Goal: Book appointment/travel/reservation

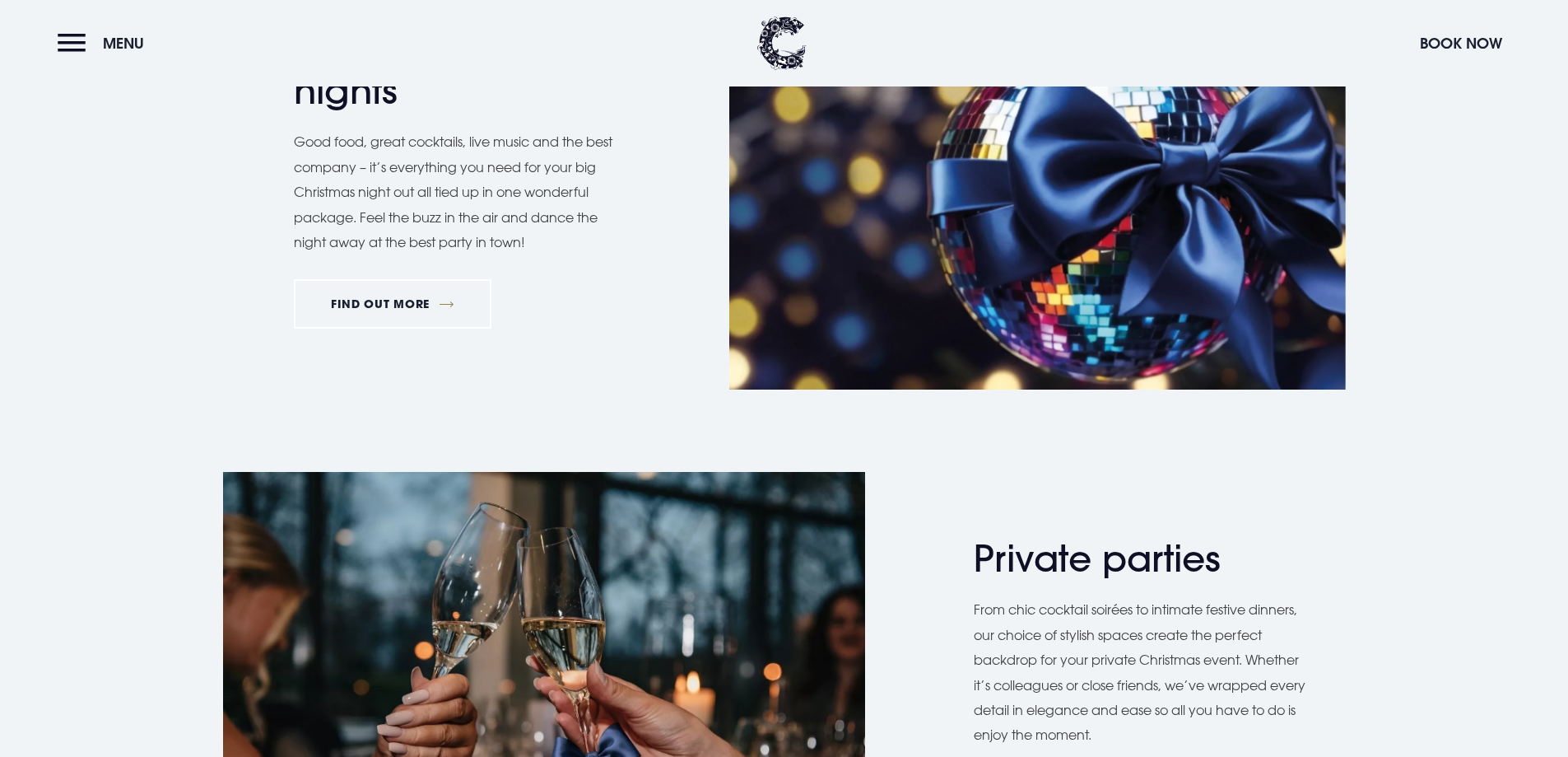
scroll to position [988, 0]
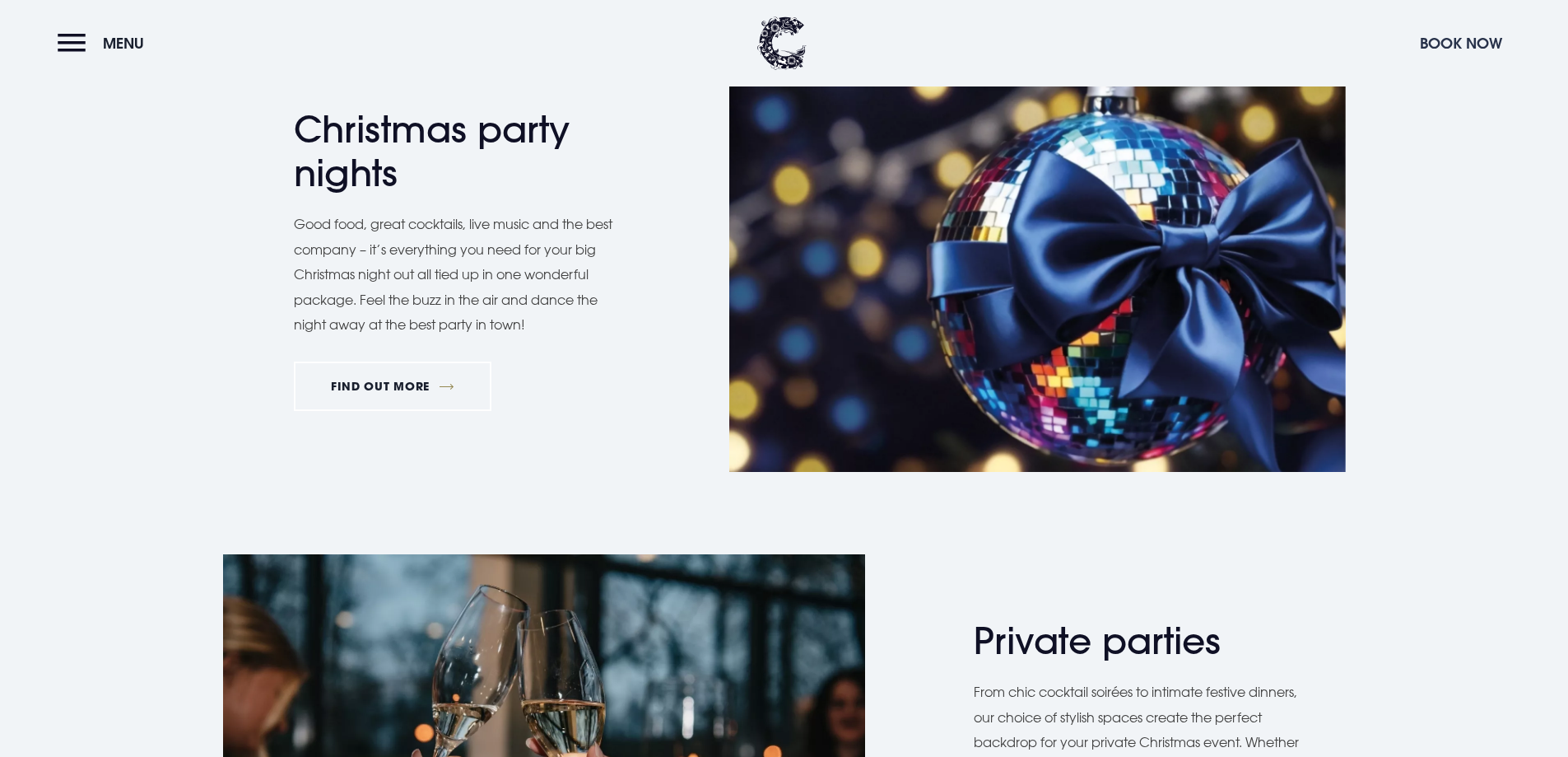
click at [1428, 40] on button "Book Now" at bounding box center [1460, 43] width 99 height 35
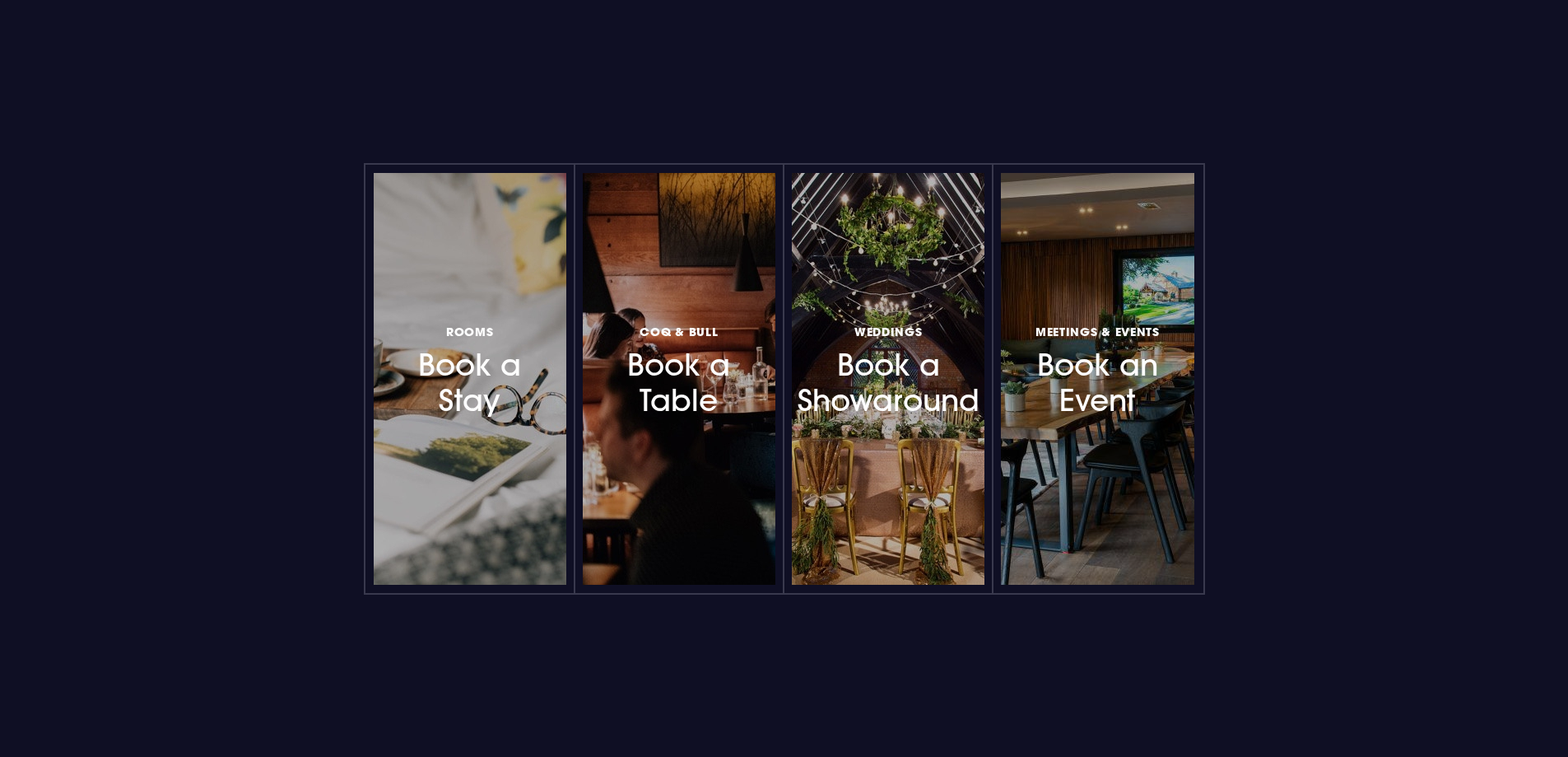
scroll to position [1564, 0]
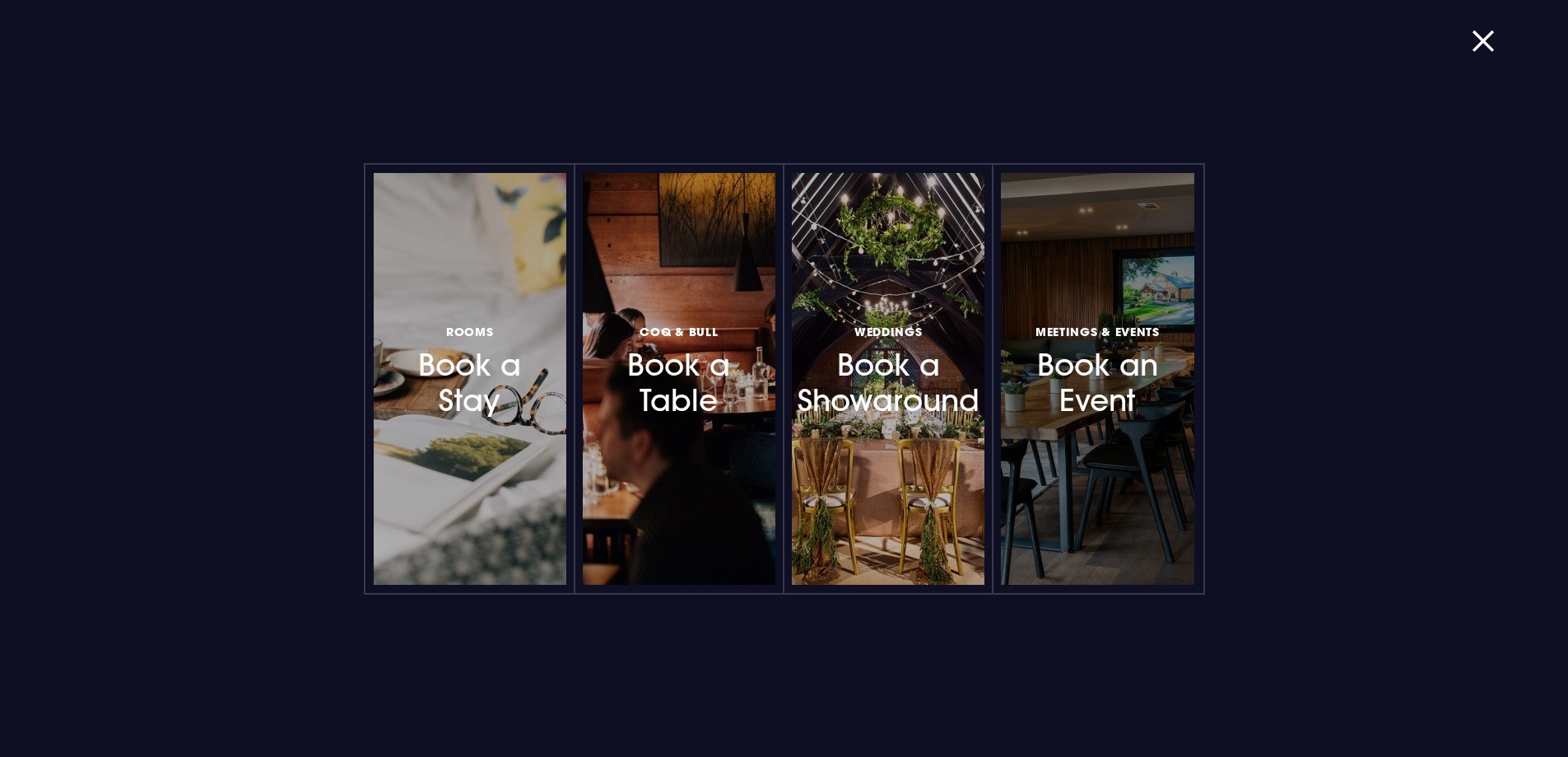
click at [1104, 388] on h3 "Meetings & Events Book an Event" at bounding box center [1098, 370] width 144 height 98
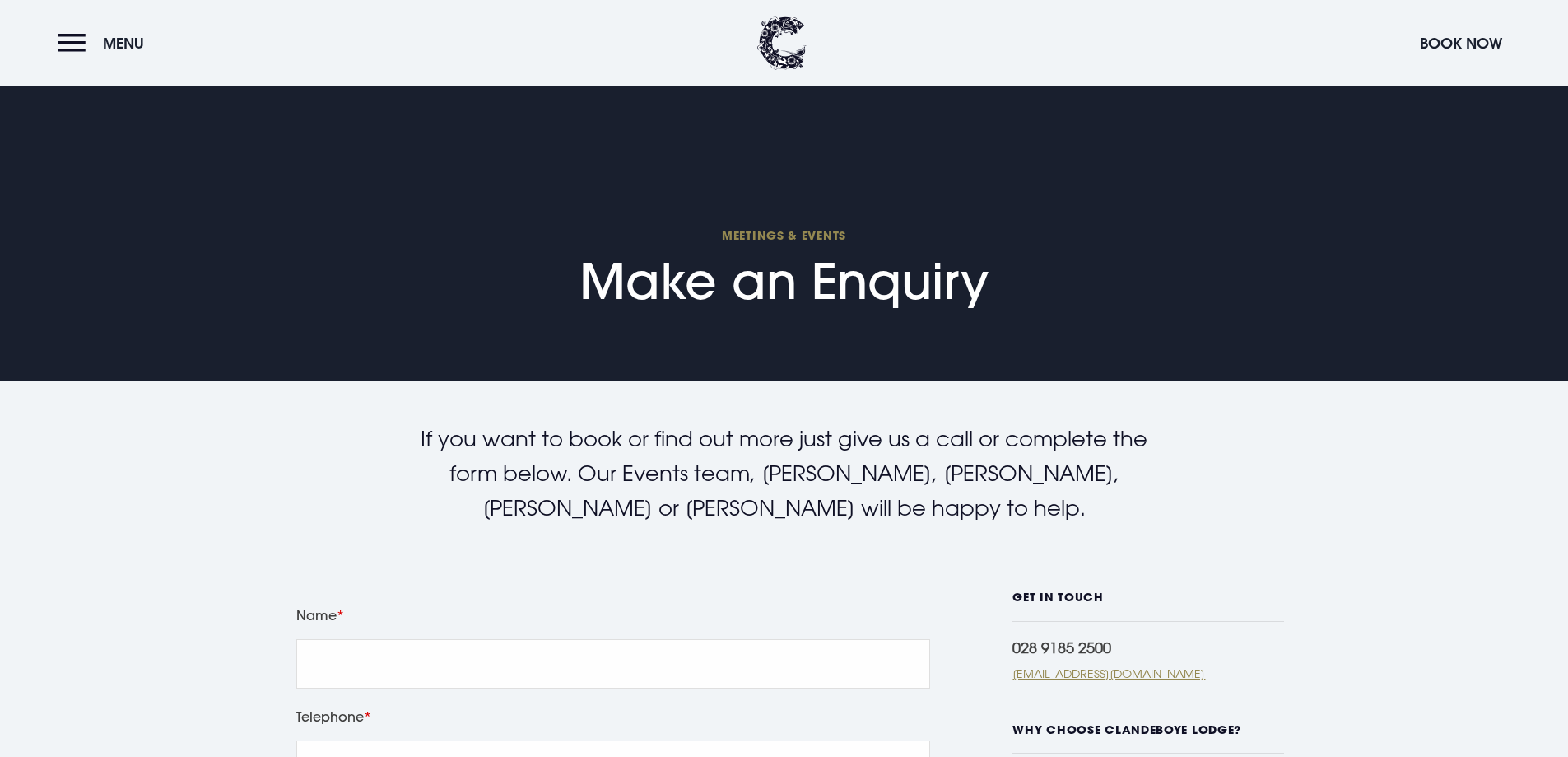
scroll to position [82, 0]
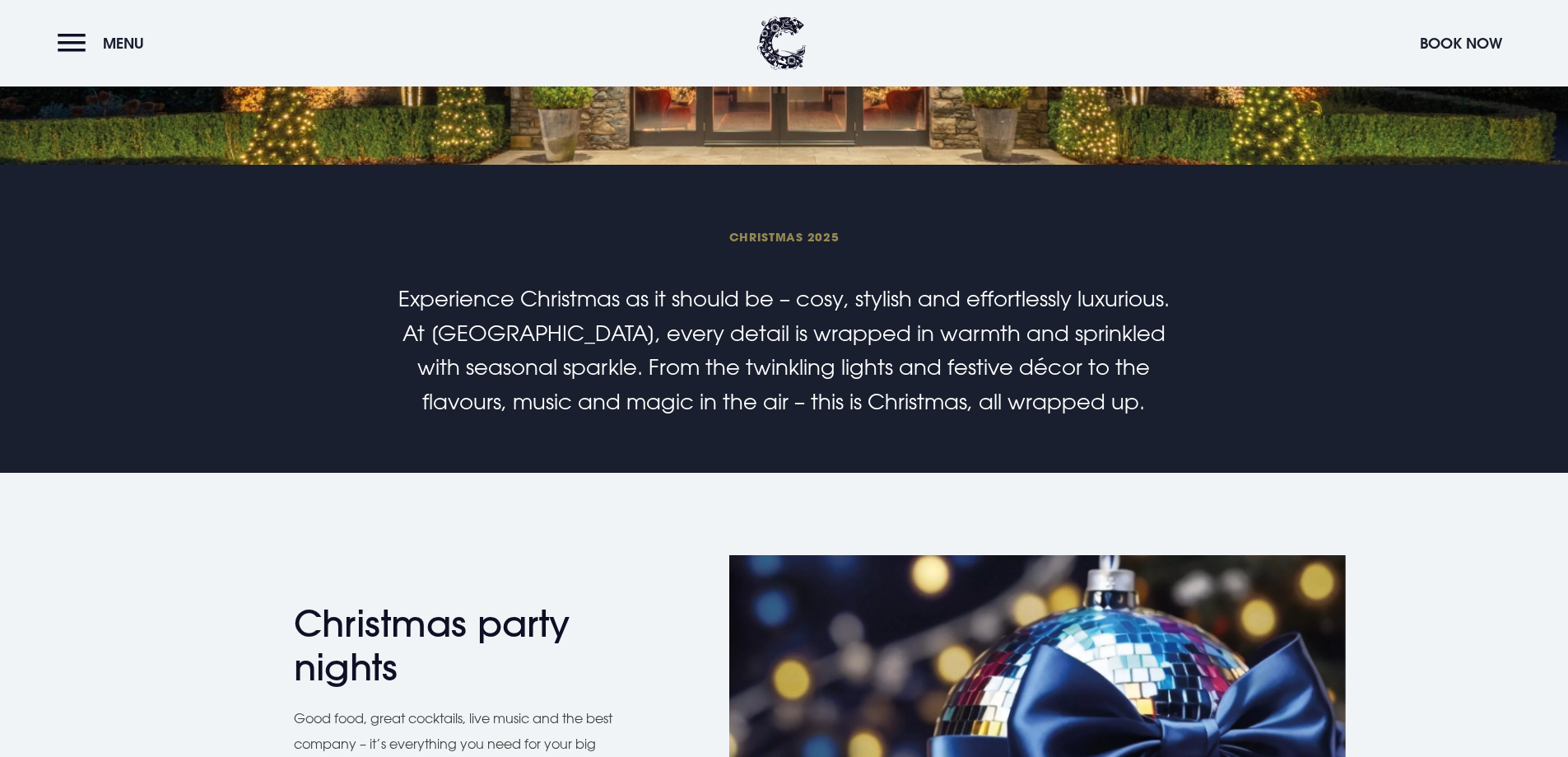
scroll to position [1071, 0]
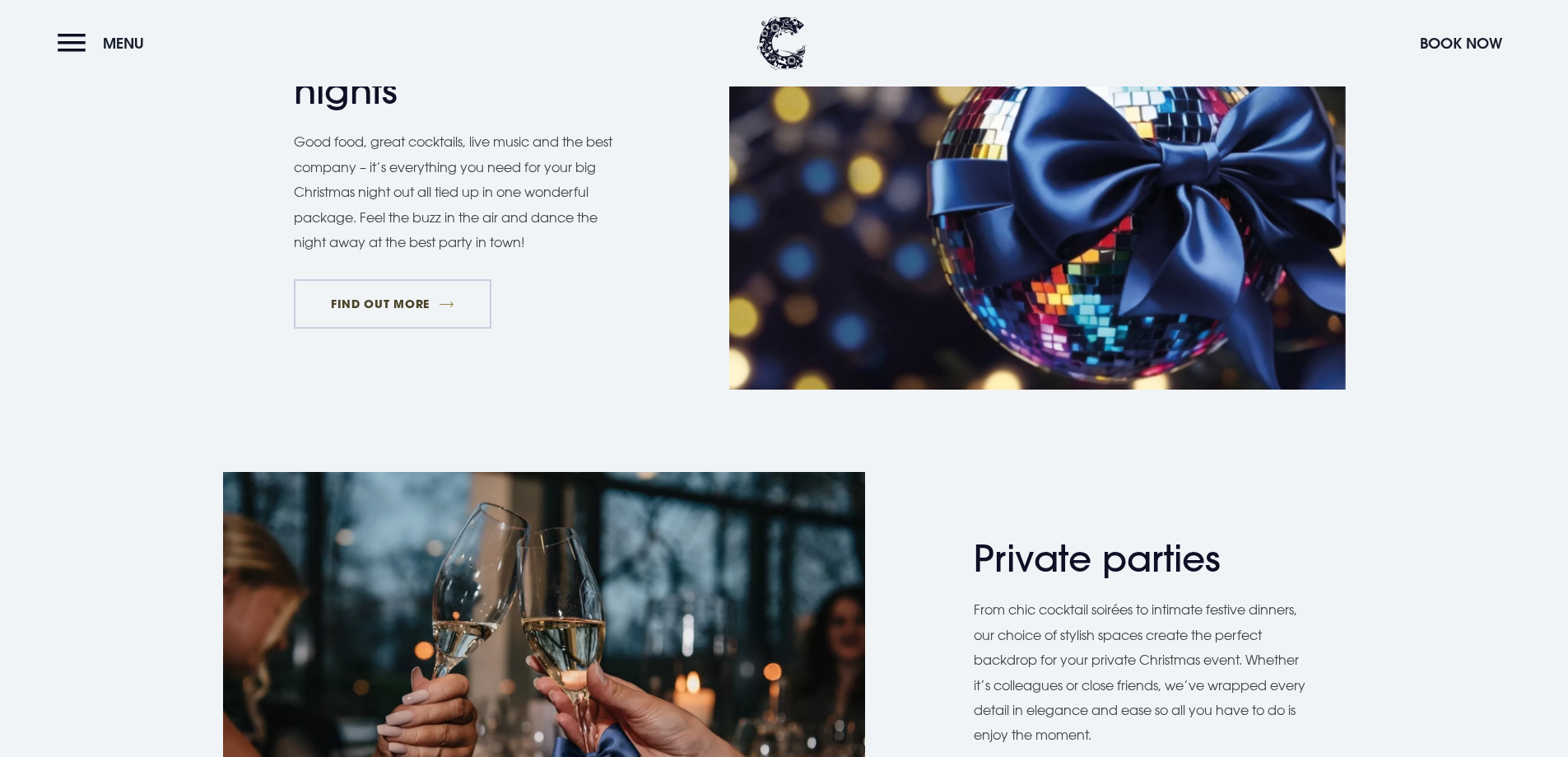
click at [443, 313] on link "FIND OUT MORE" at bounding box center [393, 303] width 198 height 49
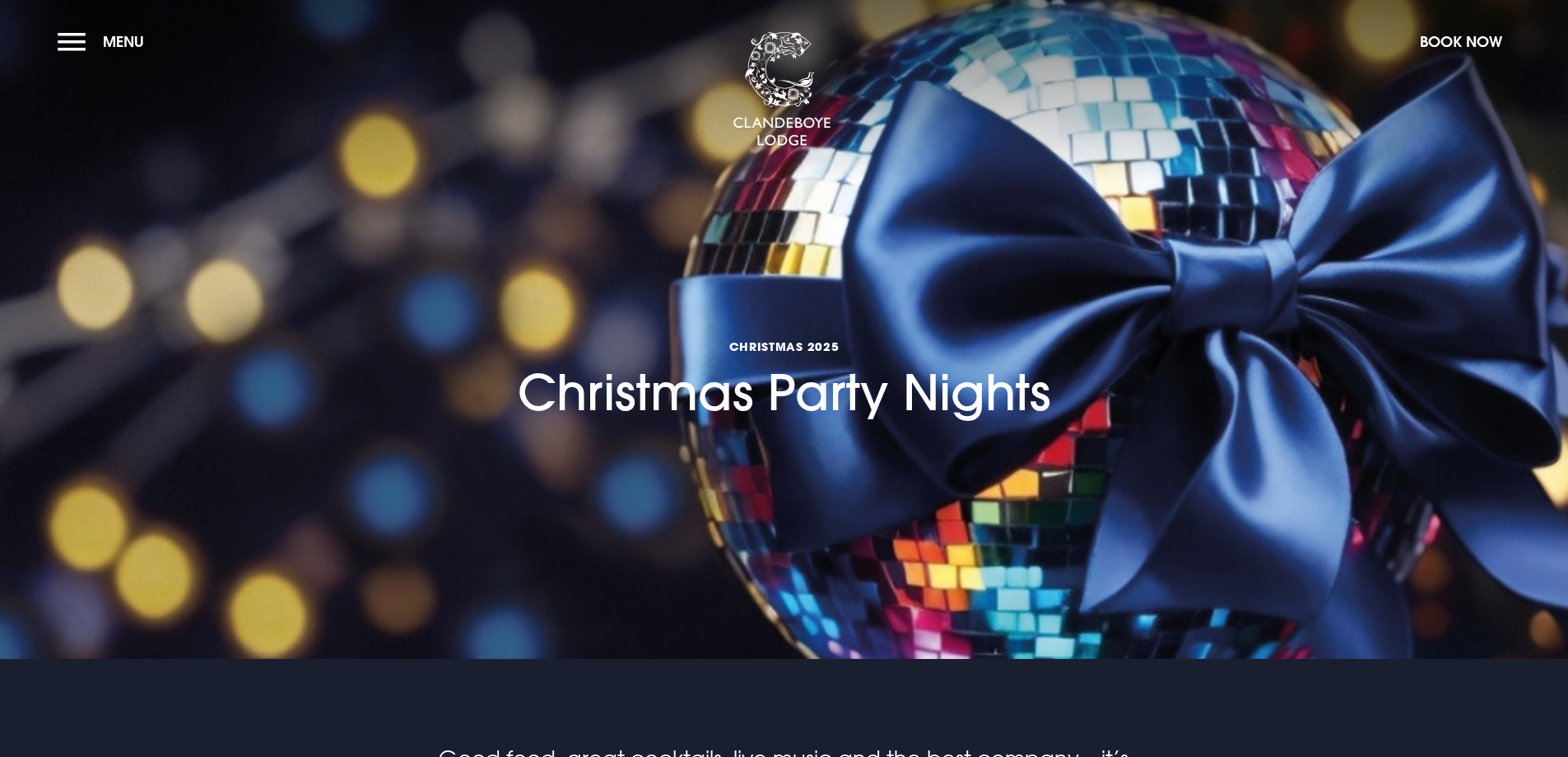
scroll to position [412, 0]
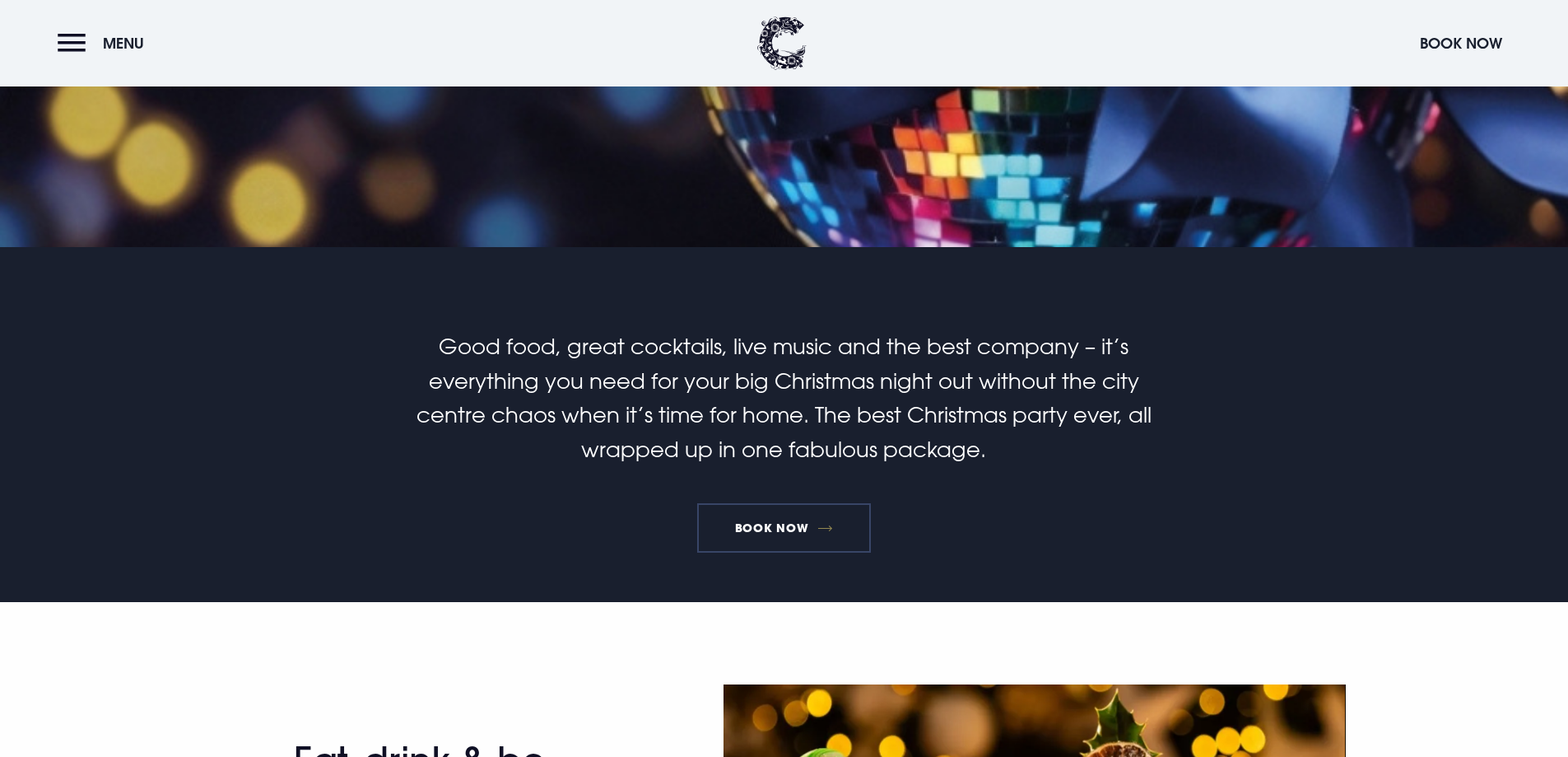
click at [800, 528] on link "Book Now" at bounding box center [783, 527] width 173 height 49
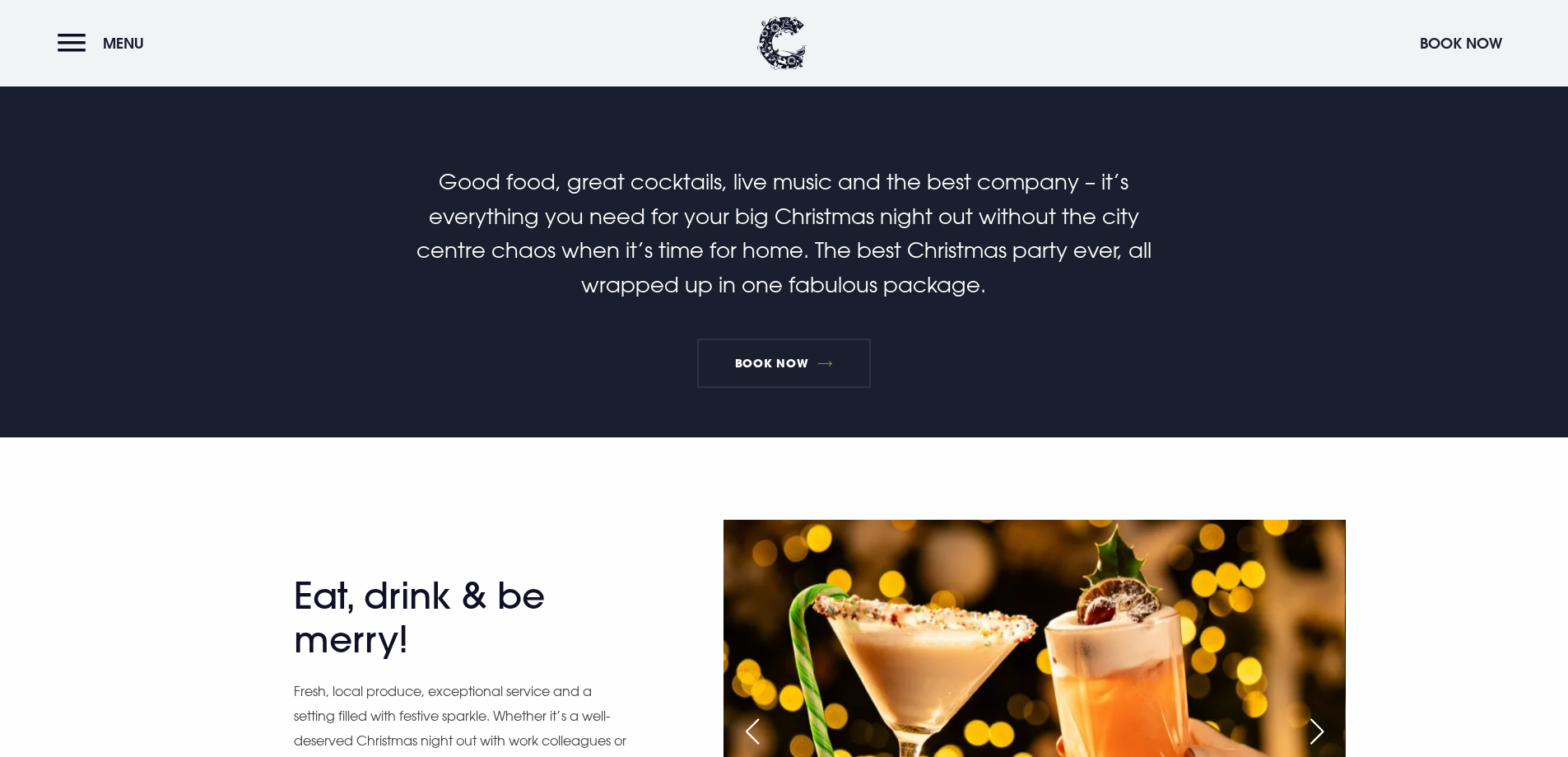
scroll to position [0, 0]
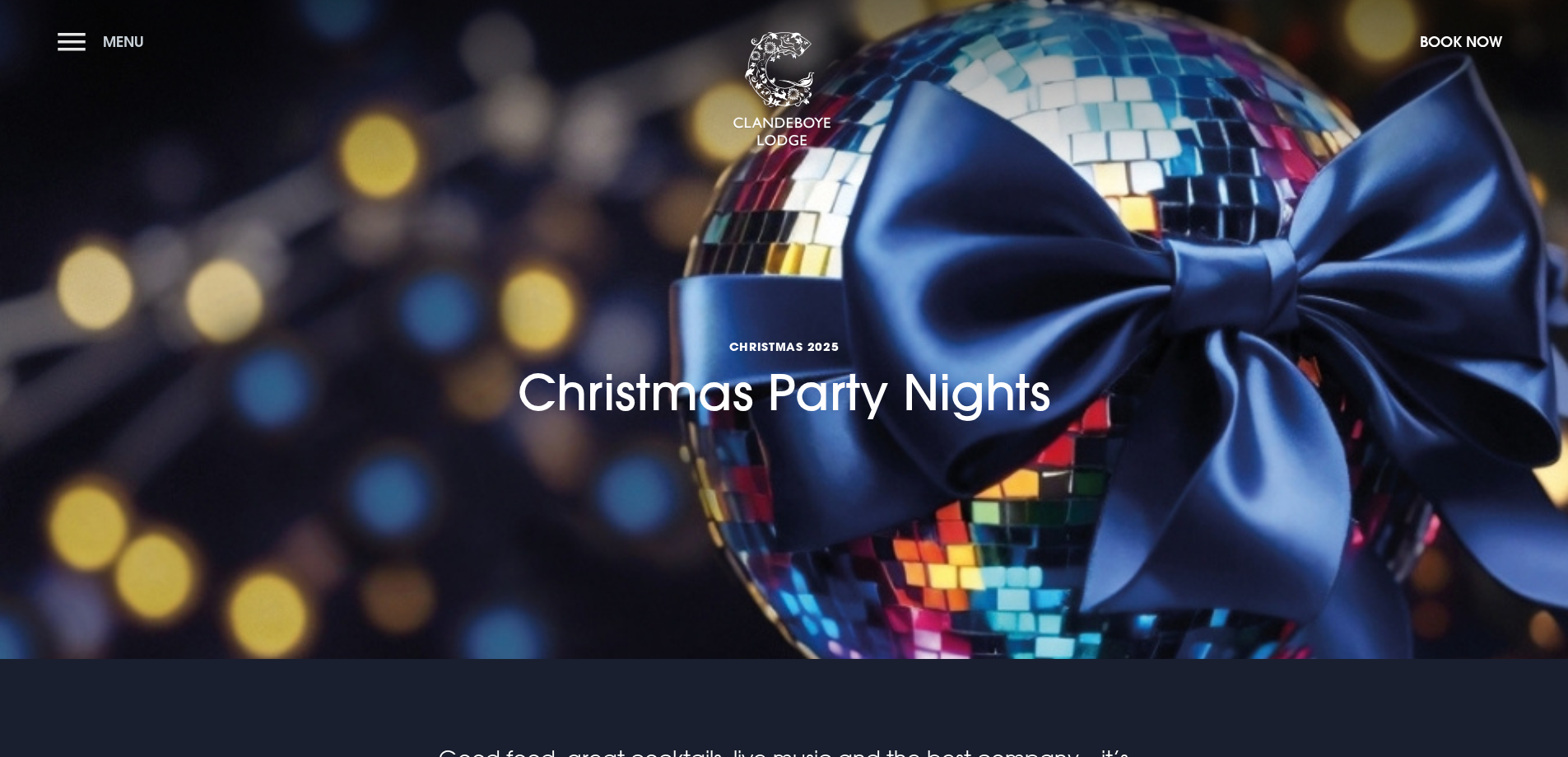
click at [77, 30] on button "Menu" at bounding box center [105, 41] width 94 height 35
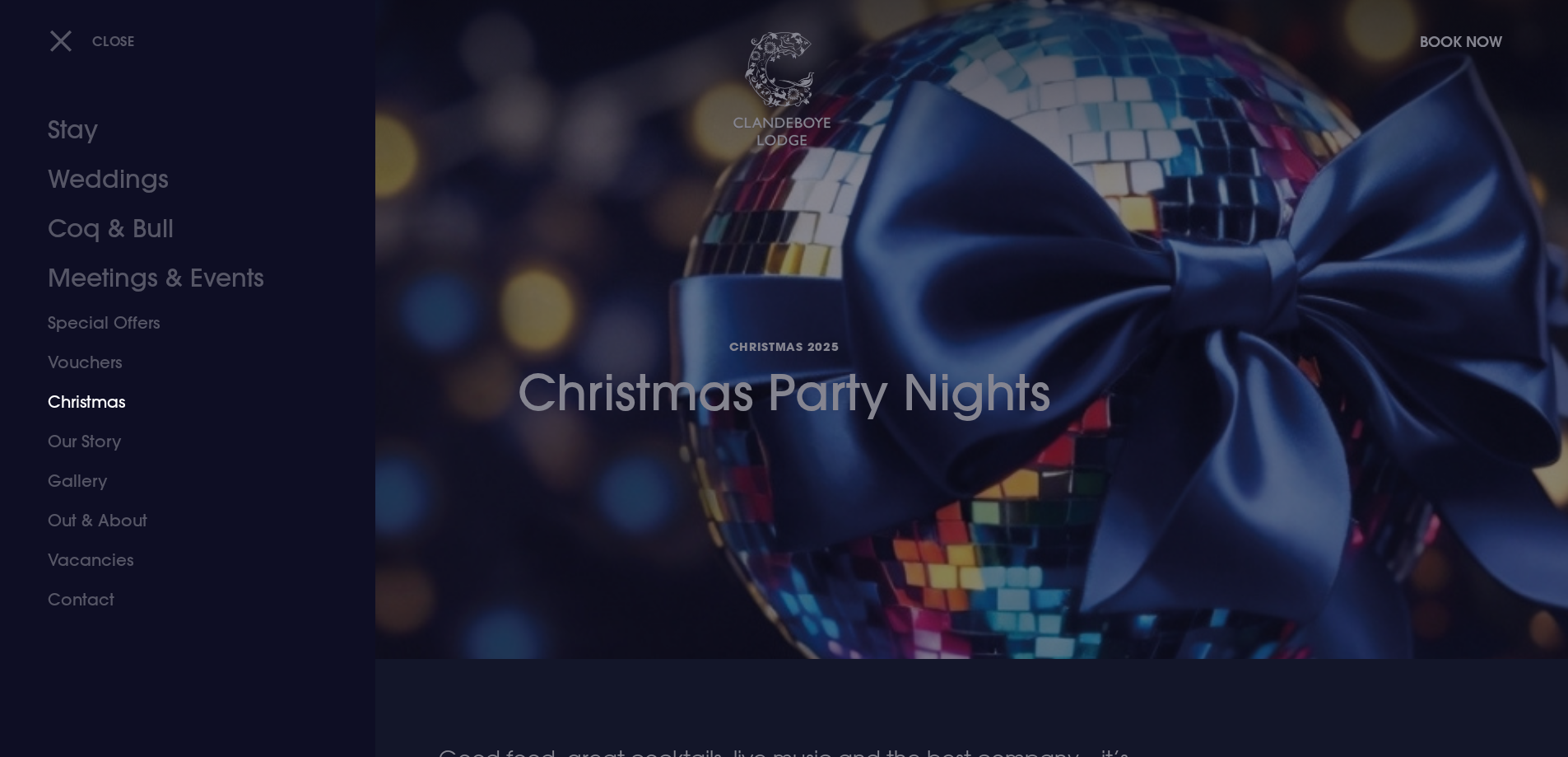
click at [113, 400] on link "Christmas" at bounding box center [178, 402] width 260 height 40
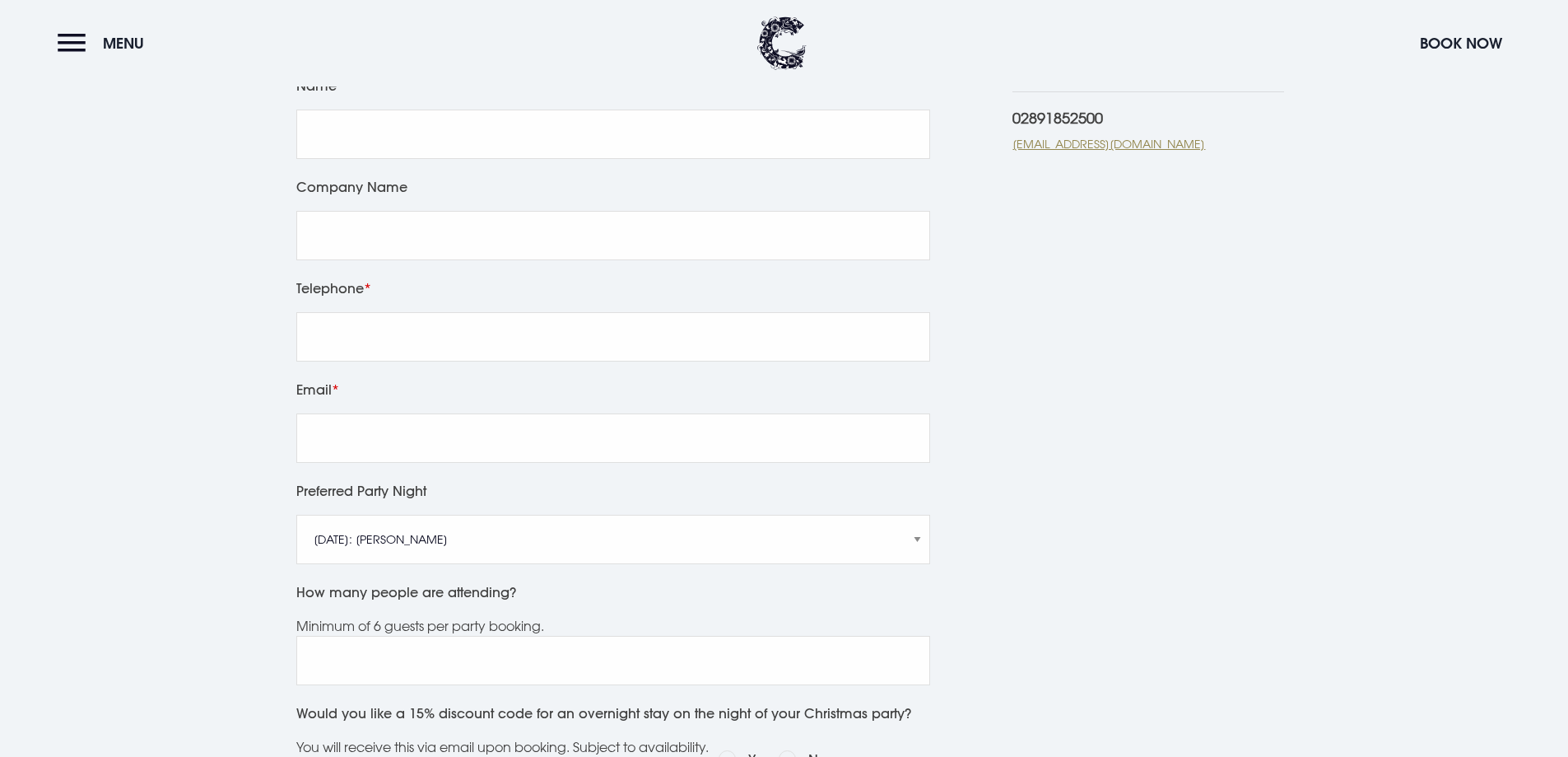
scroll to position [412, 0]
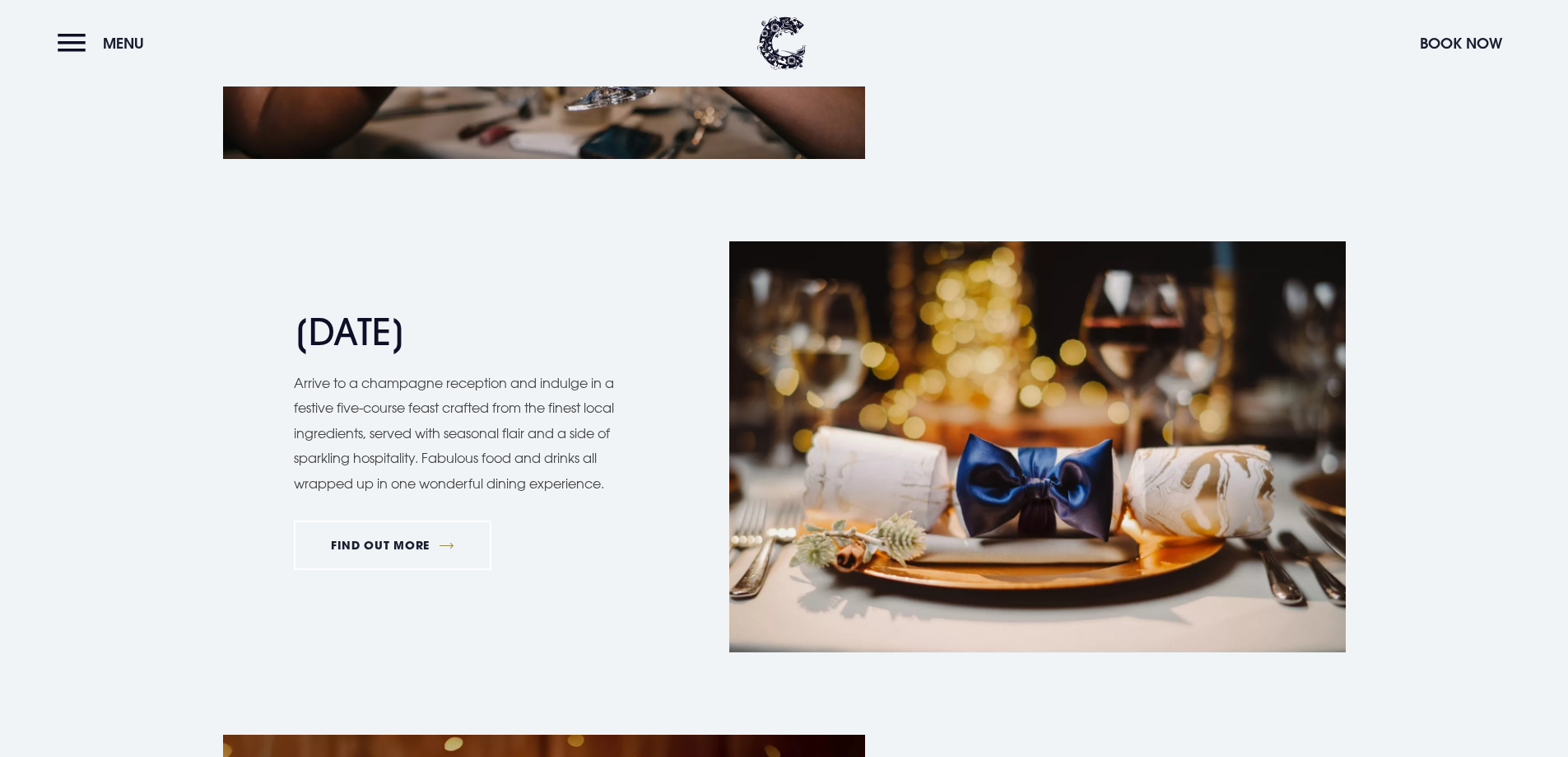
scroll to position [1071, 0]
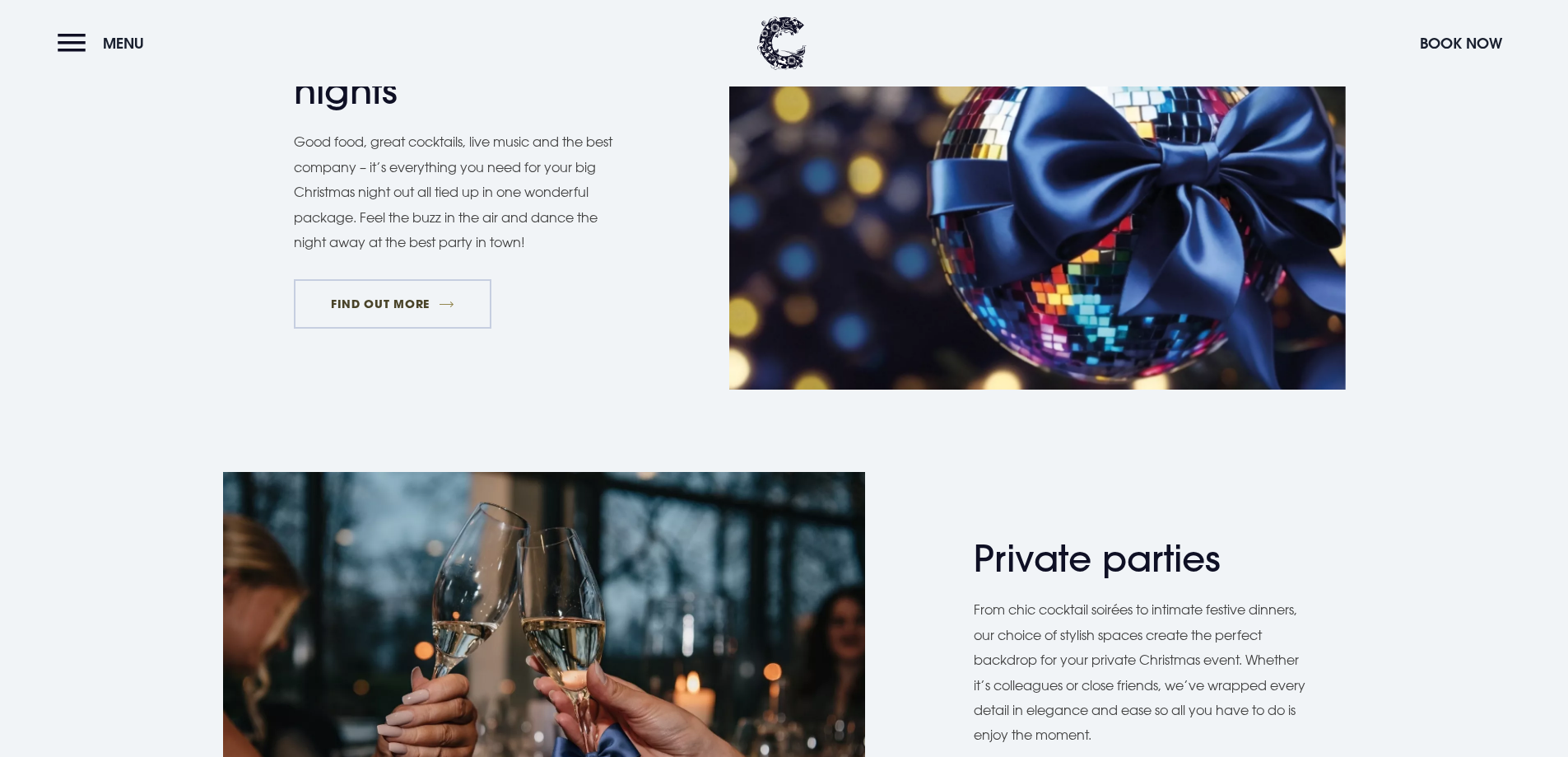
click at [441, 312] on link "FIND OUT MORE" at bounding box center [393, 303] width 198 height 49
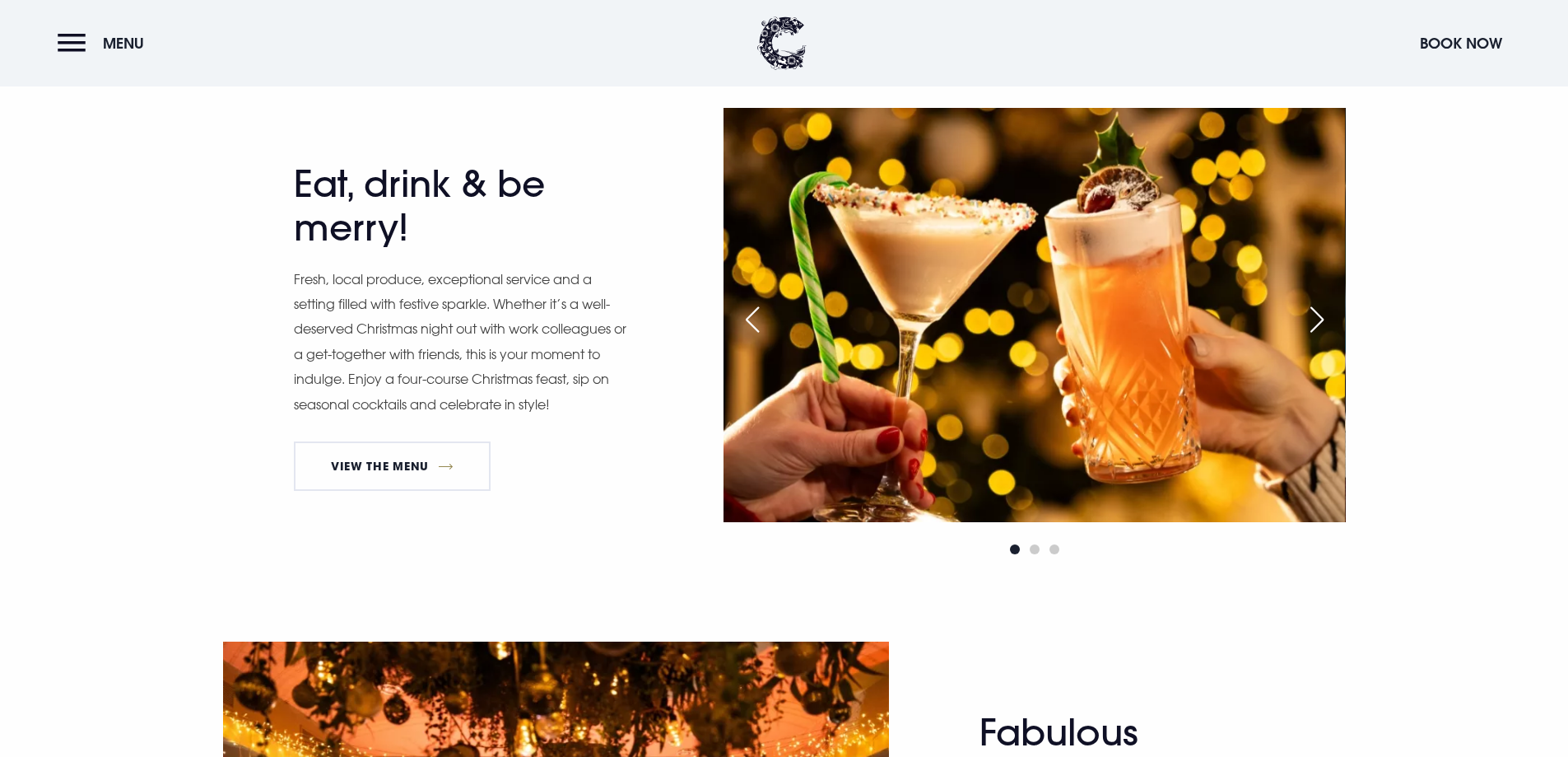
scroll to position [905, 0]
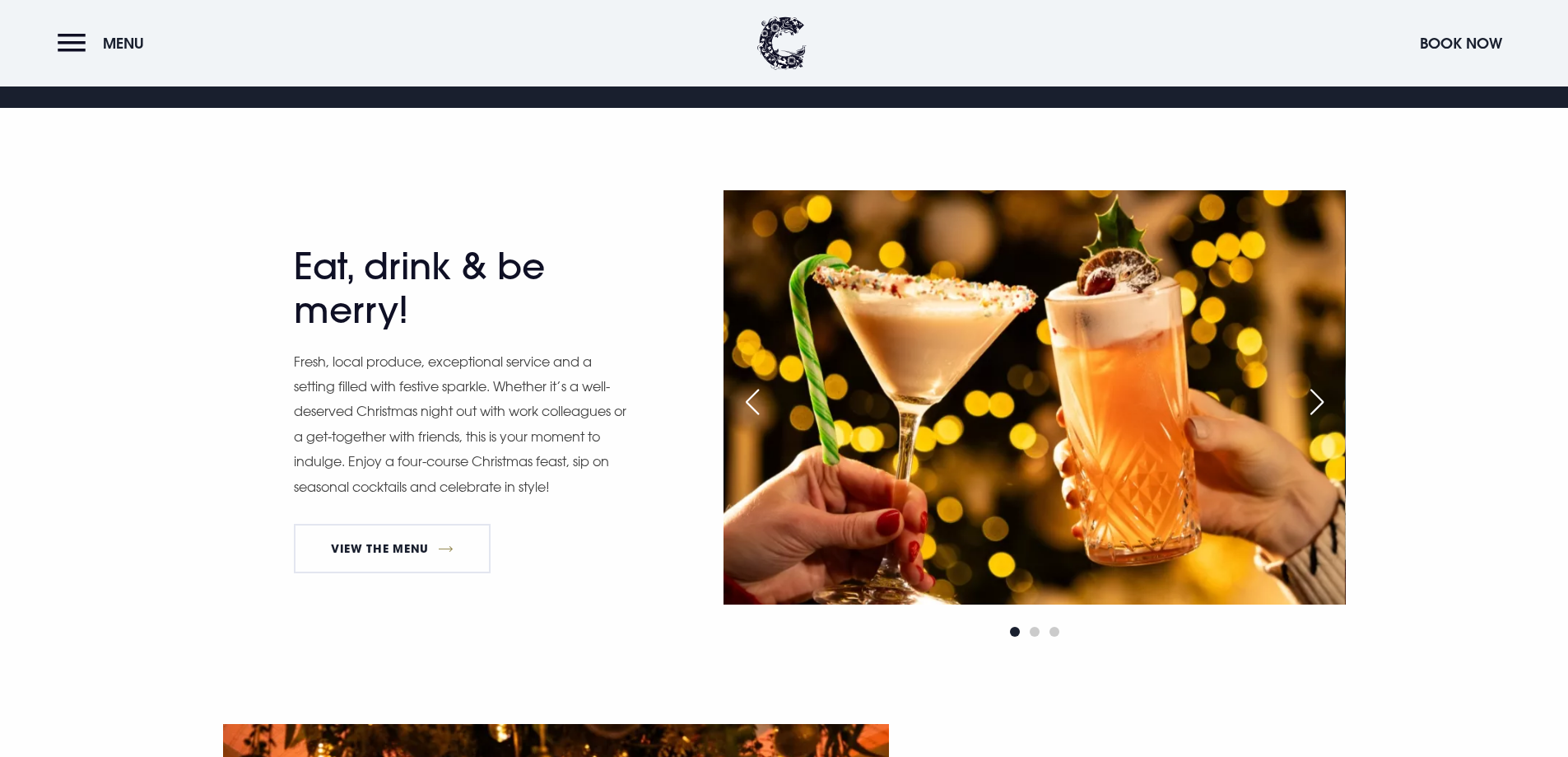
click at [1318, 403] on div "Next slide" at bounding box center [1317, 402] width 42 height 36
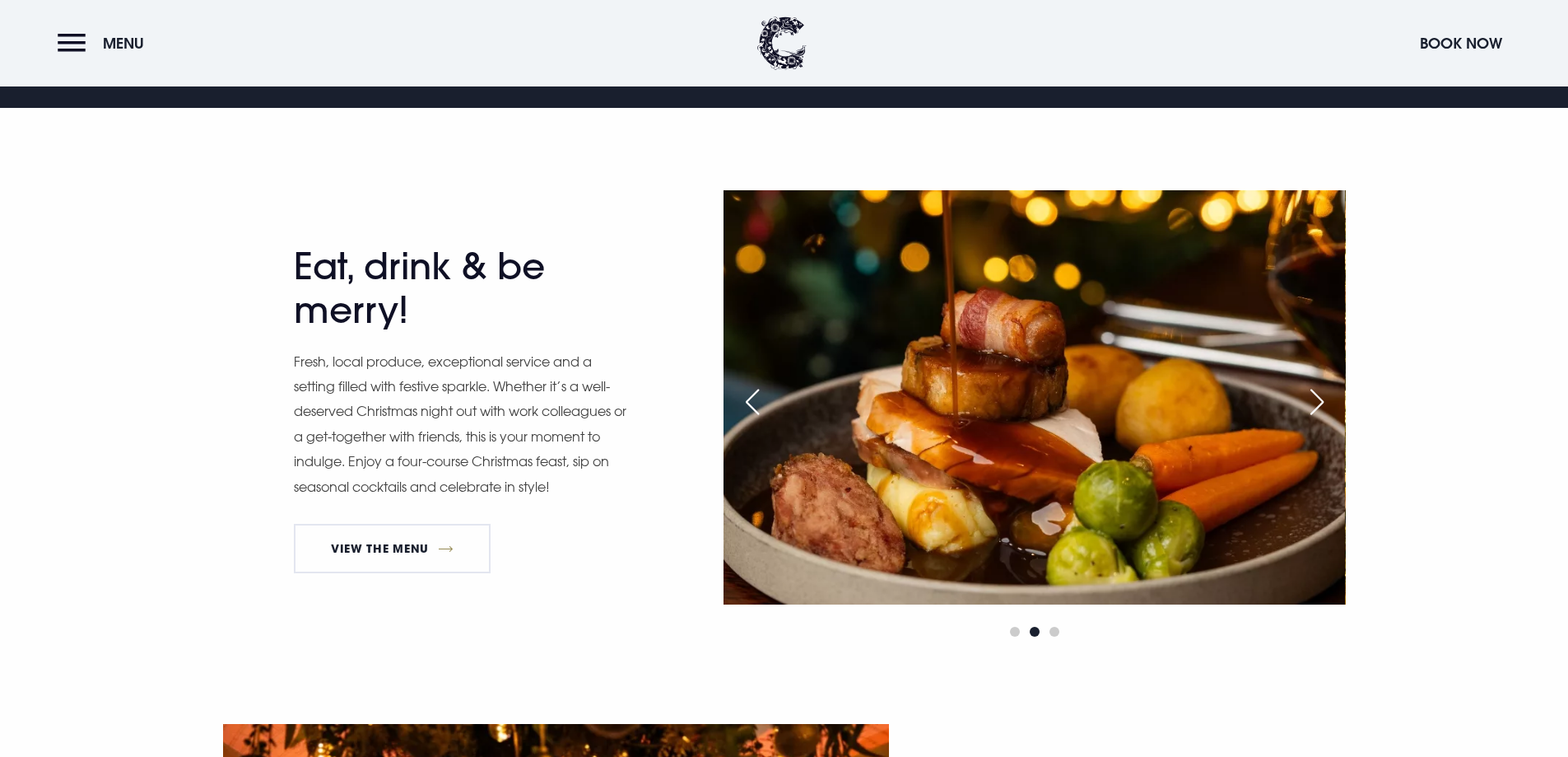
click at [1318, 403] on div "Next slide" at bounding box center [1317, 402] width 42 height 36
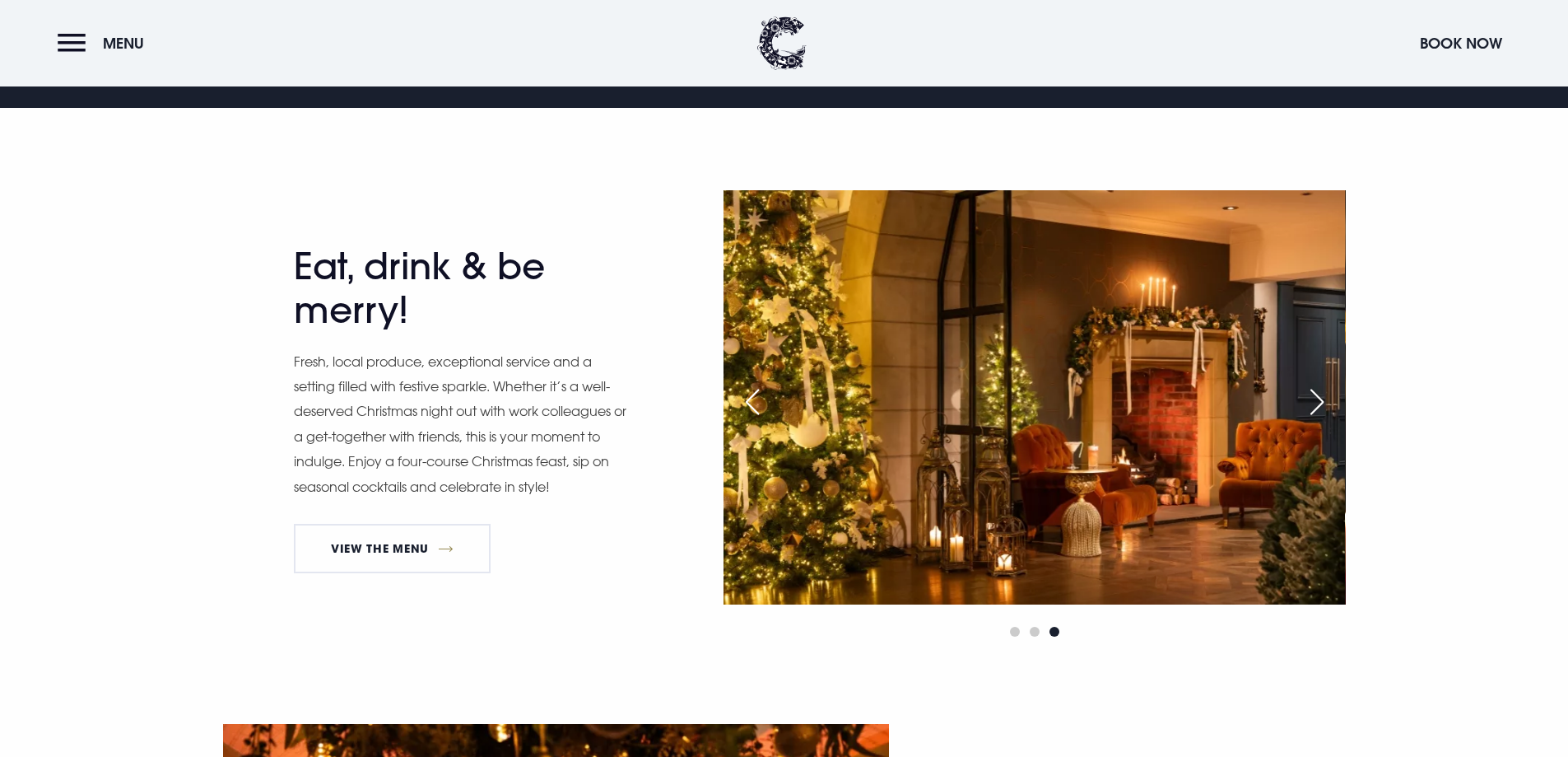
click at [762, 413] on div "Previous slide" at bounding box center [753, 402] width 42 height 36
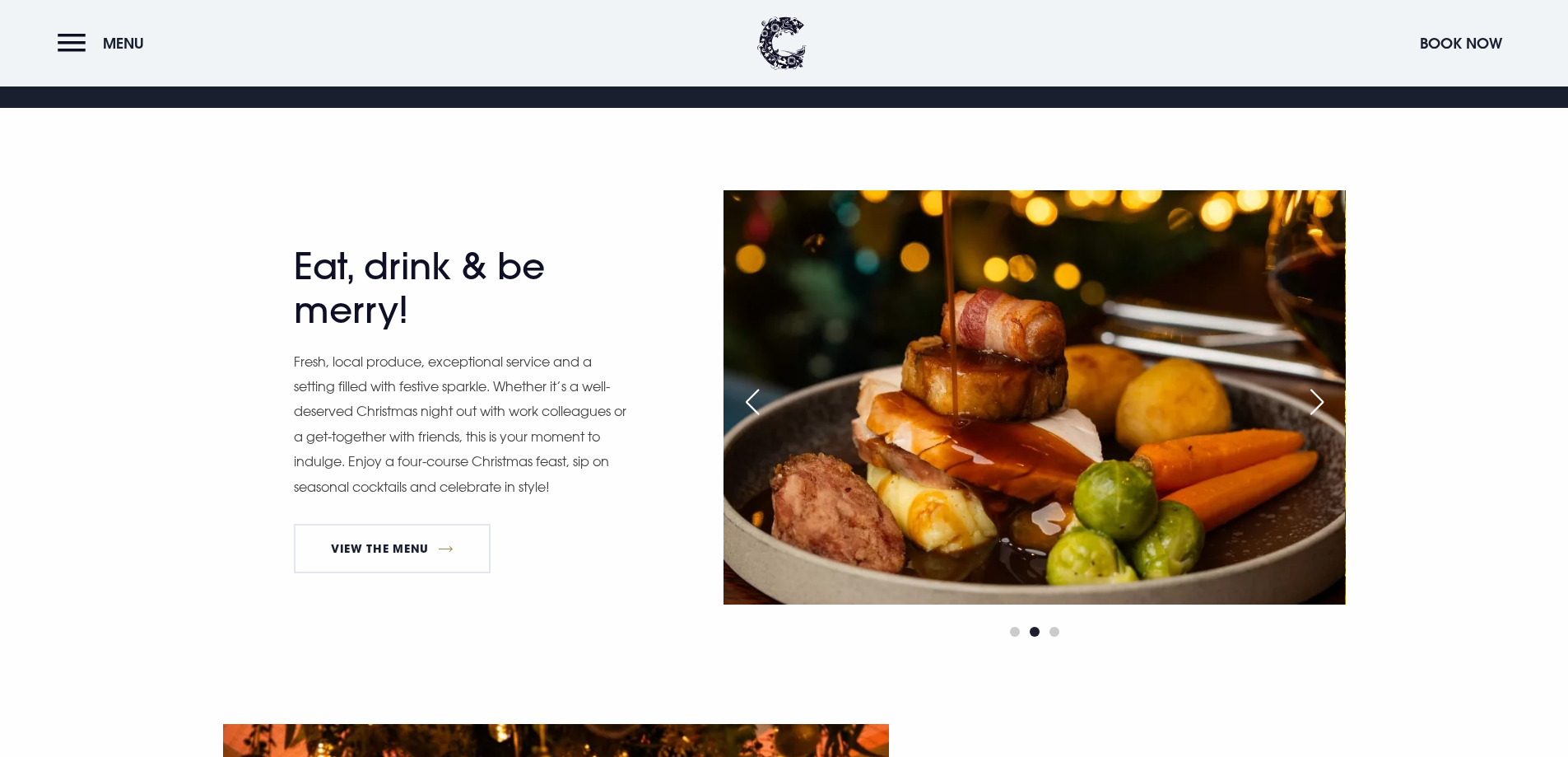
click at [763, 412] on div "Previous slide" at bounding box center [753, 402] width 42 height 36
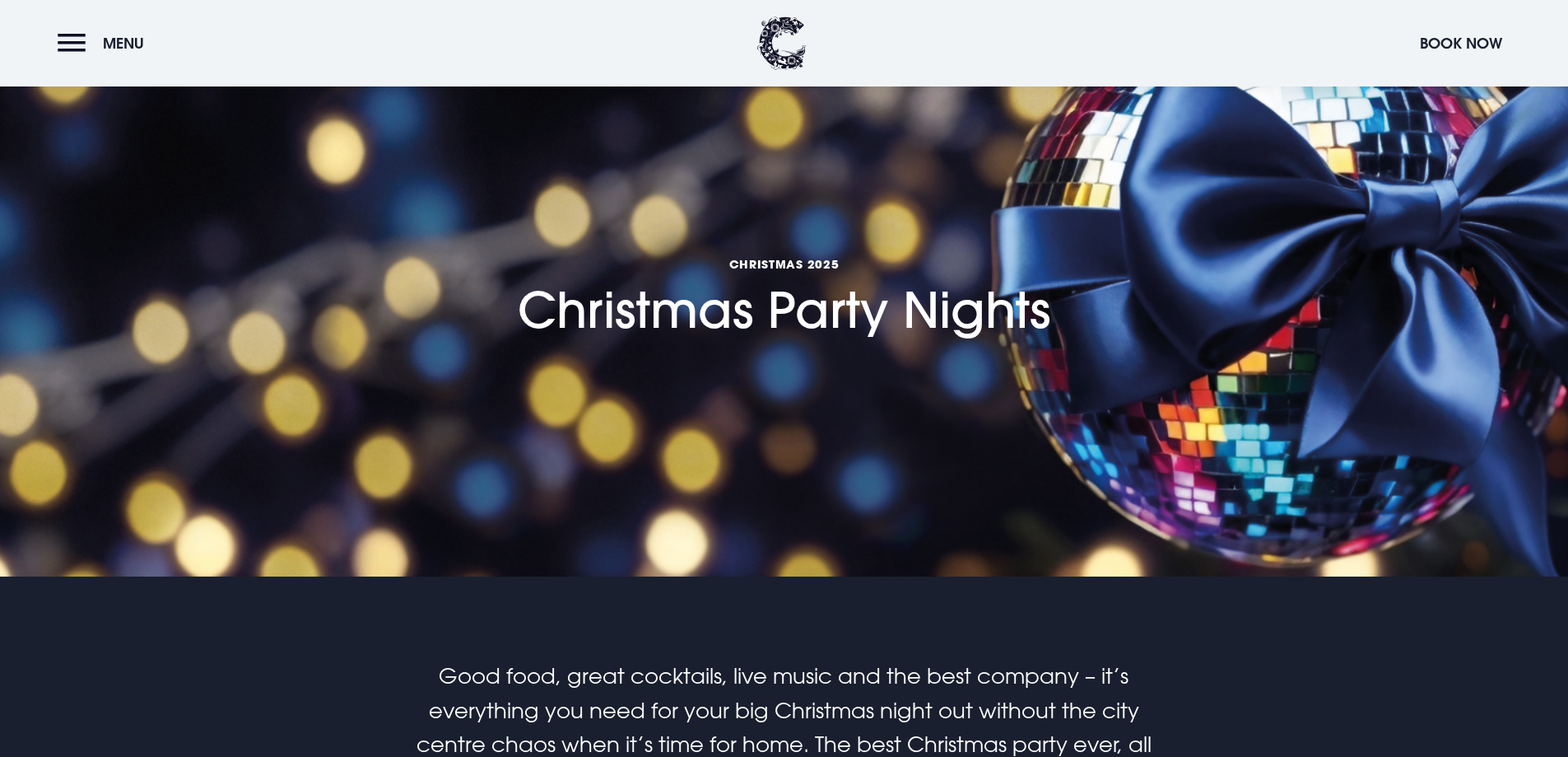
scroll to position [0, 0]
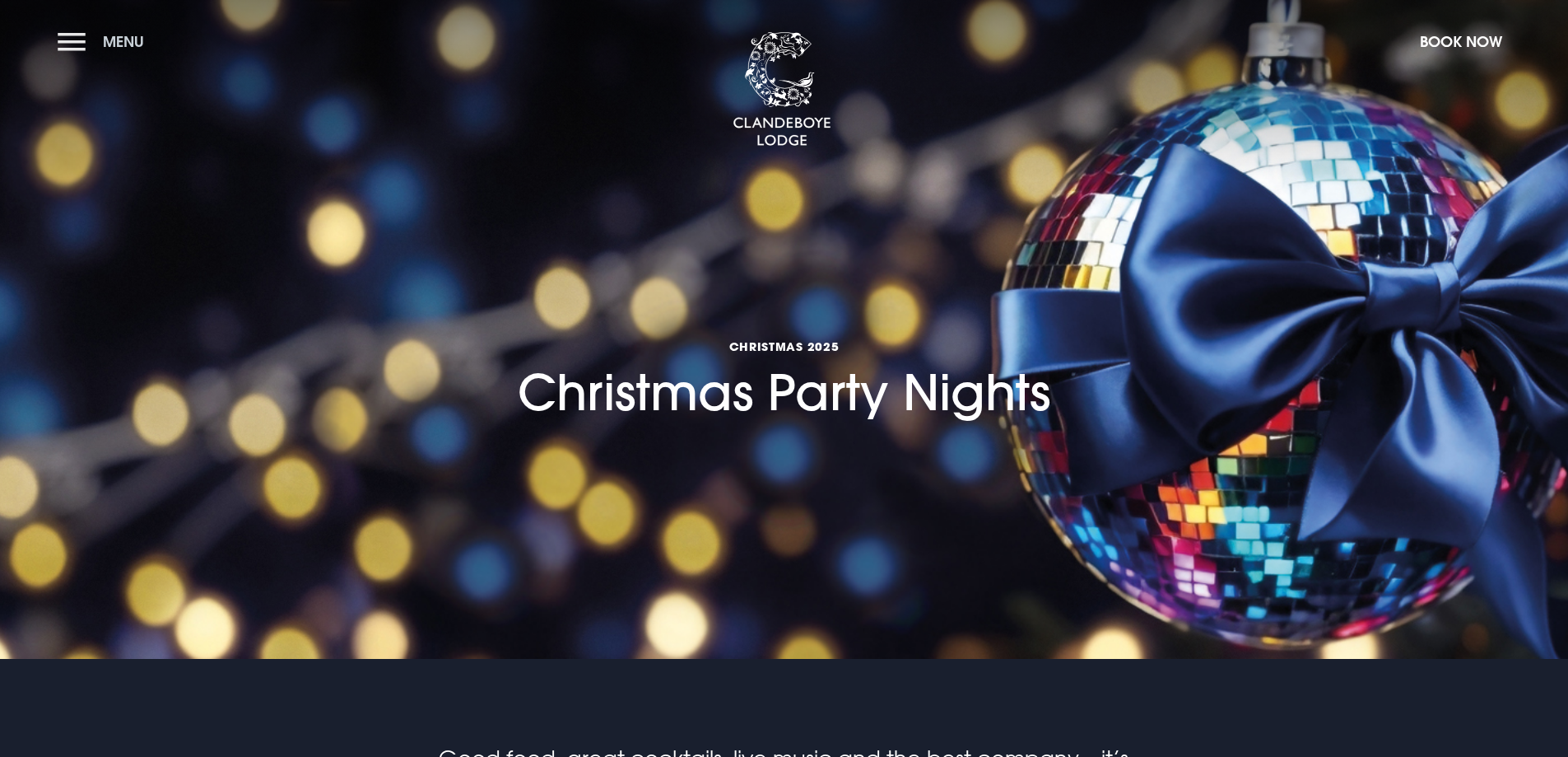
click at [81, 43] on button "Menu" at bounding box center [105, 41] width 94 height 35
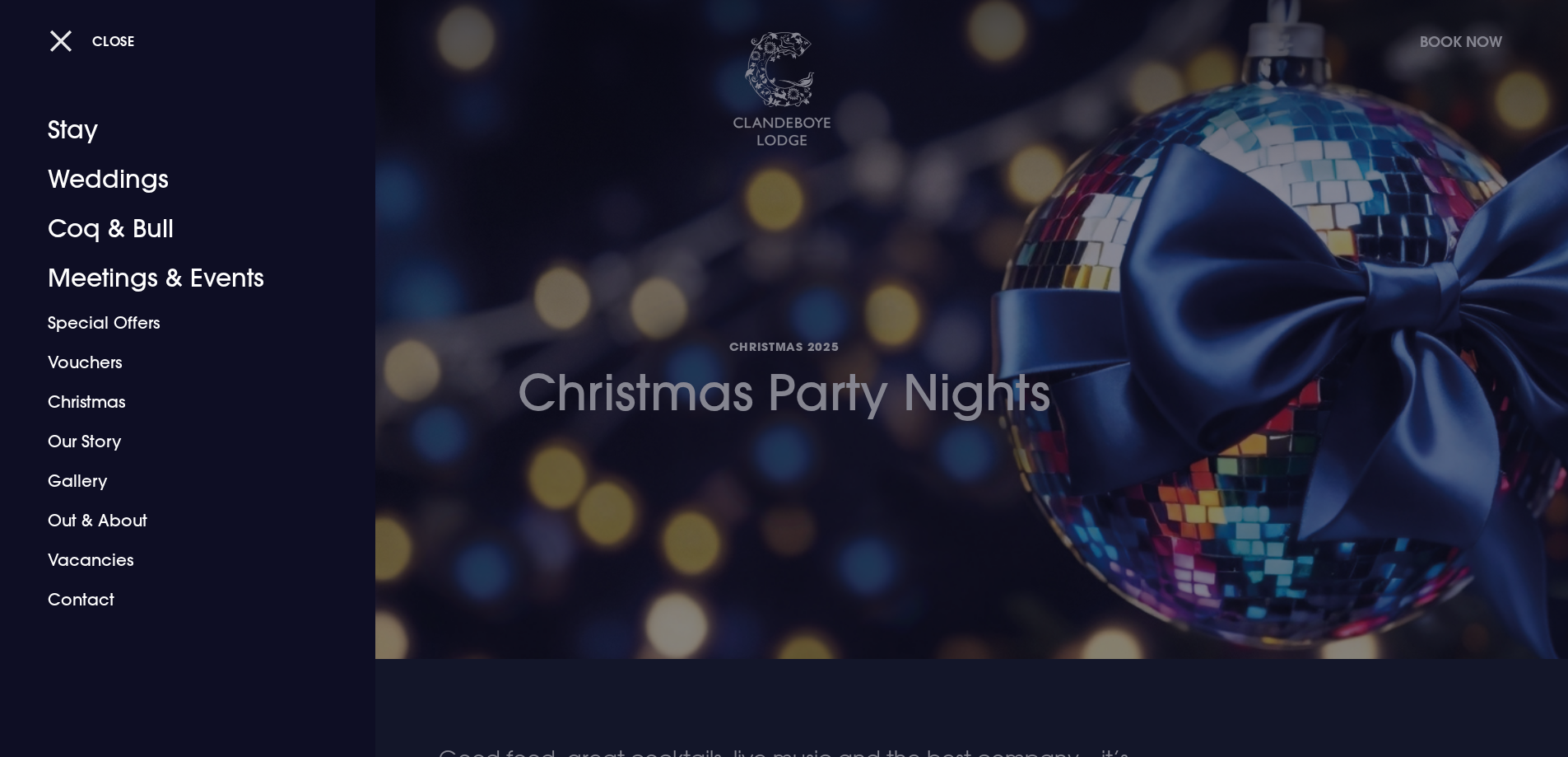
click at [51, 34] on button "Close" at bounding box center [92, 41] width 86 height 34
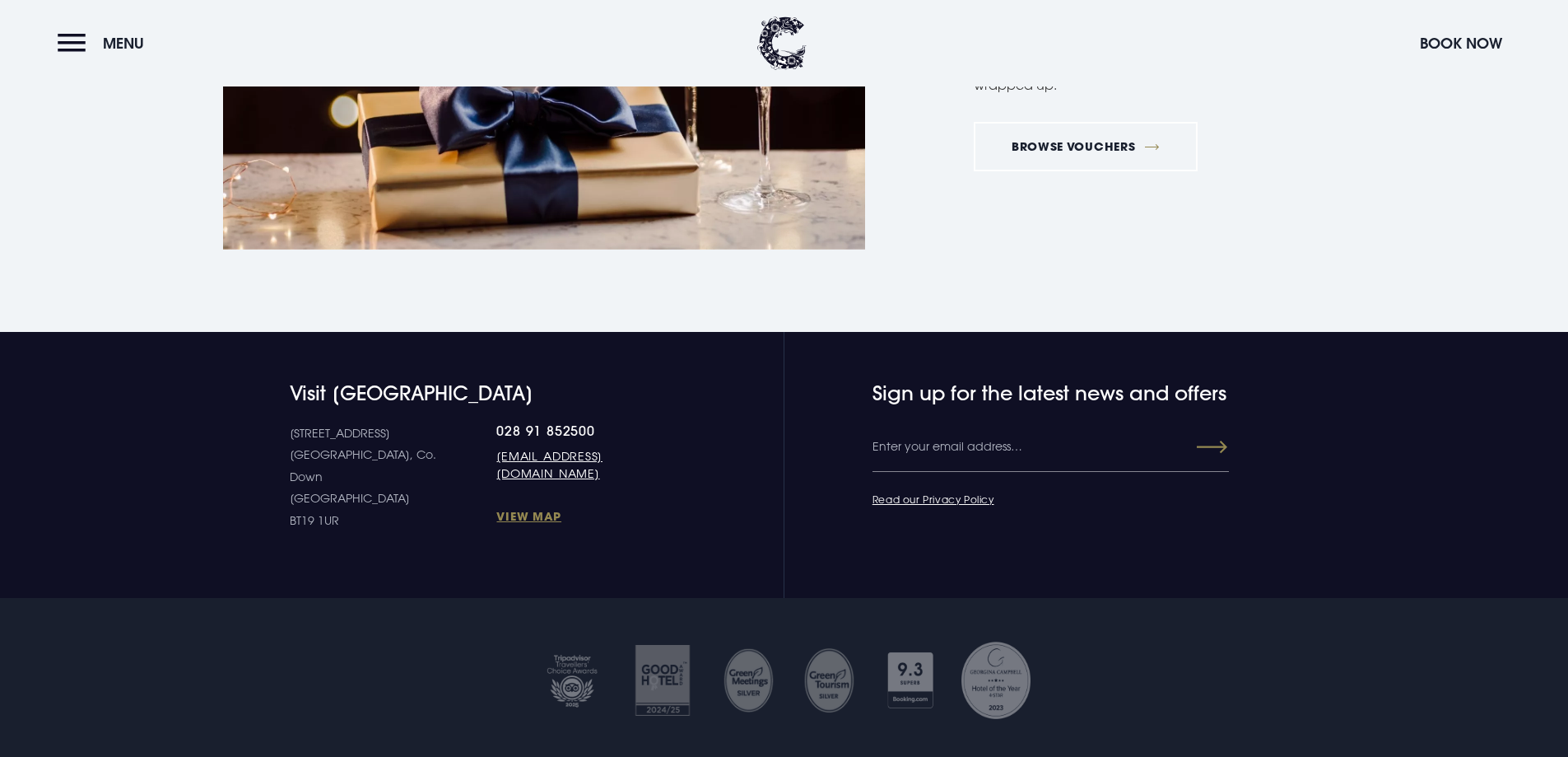
scroll to position [3880, 0]
